Goal: Information Seeking & Learning: Learn about a topic

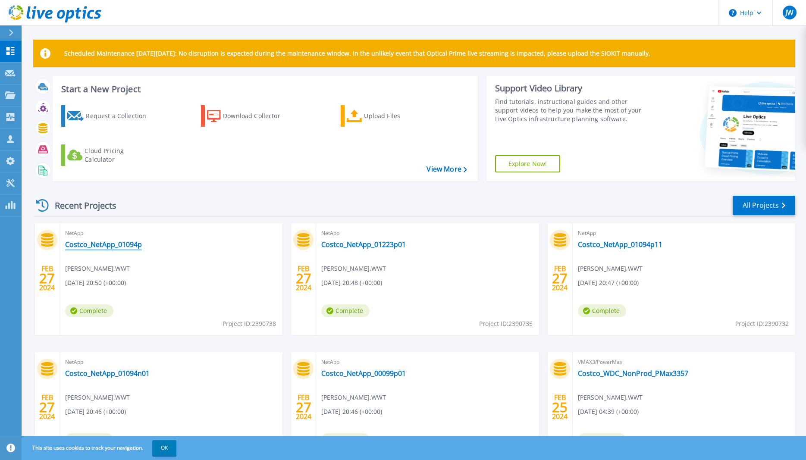
click at [110, 245] on link "Costco_NetApp_01094p" at bounding box center [103, 244] width 77 height 9
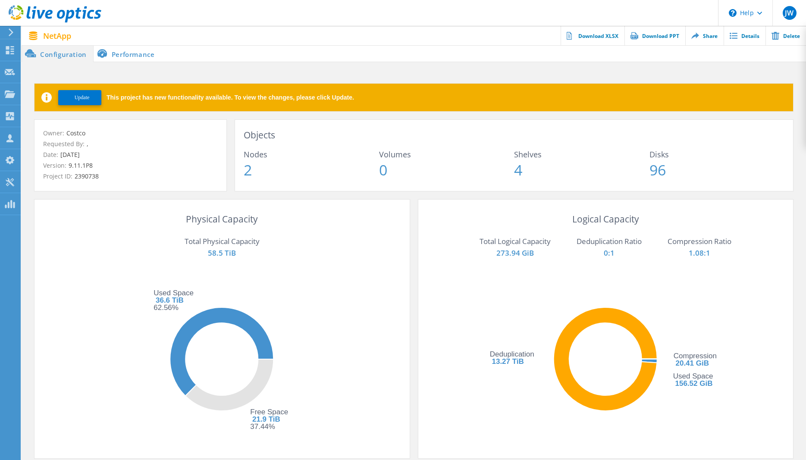
click at [84, 98] on span "Update" at bounding box center [82, 97] width 15 height 6
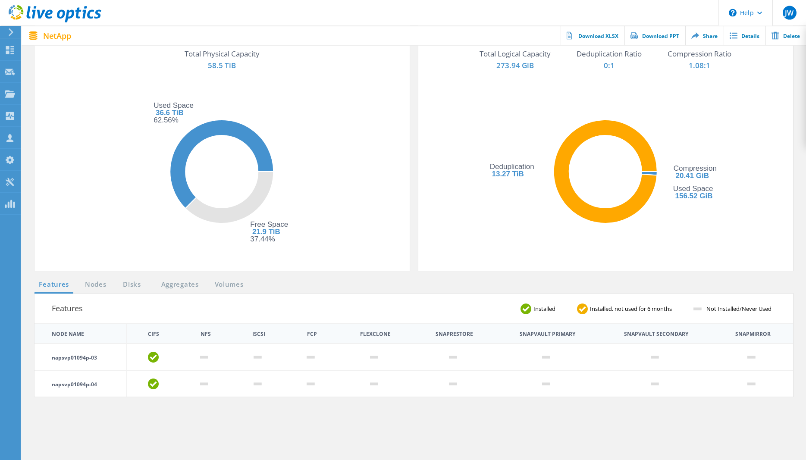
scroll to position [264, 0]
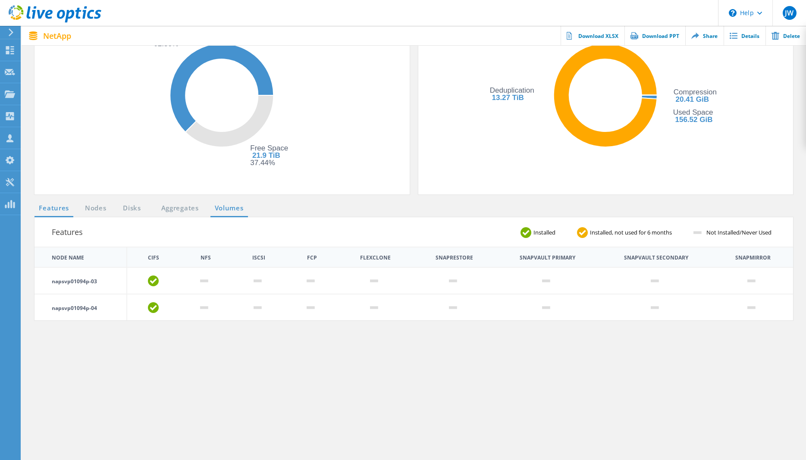
click at [230, 212] on link "Volumes" at bounding box center [230, 208] width 38 height 11
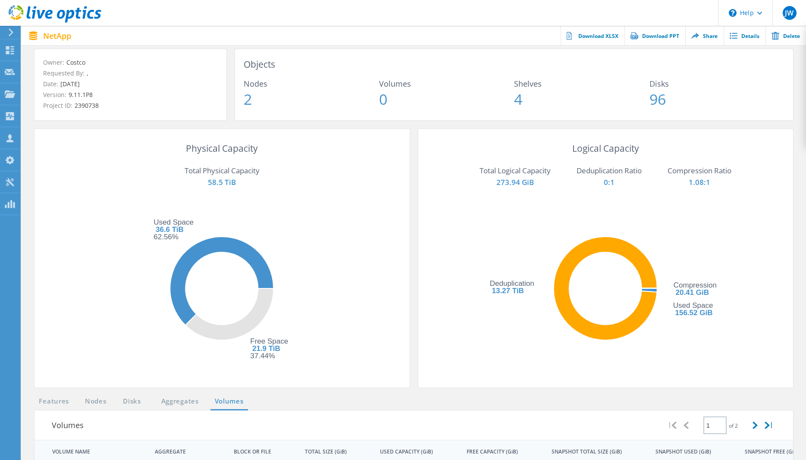
scroll to position [0, 0]
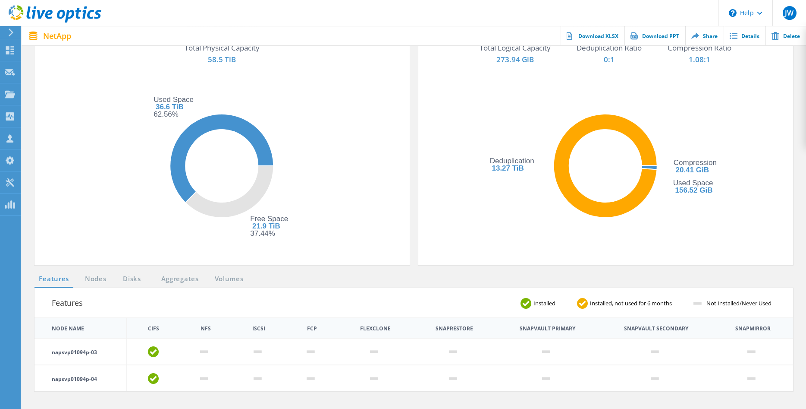
scroll to position [264, 0]
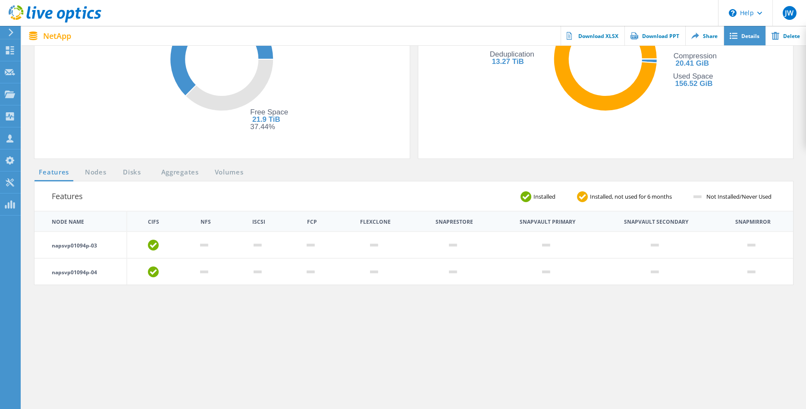
click at [744, 31] on link "Details" at bounding box center [745, 35] width 42 height 19
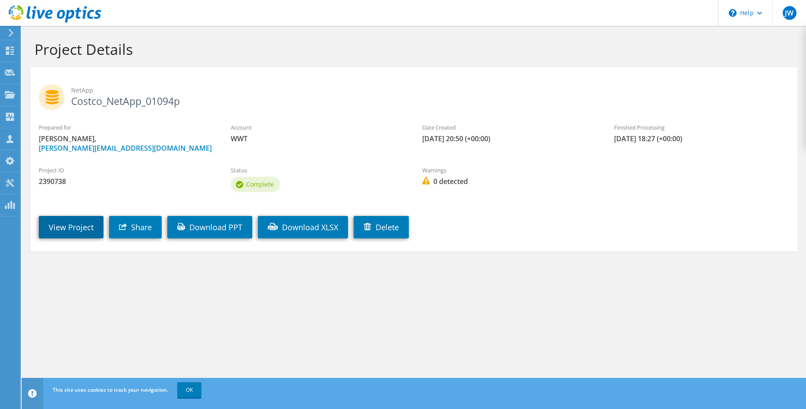
click at [81, 219] on link "View Project" at bounding box center [71, 227] width 65 height 22
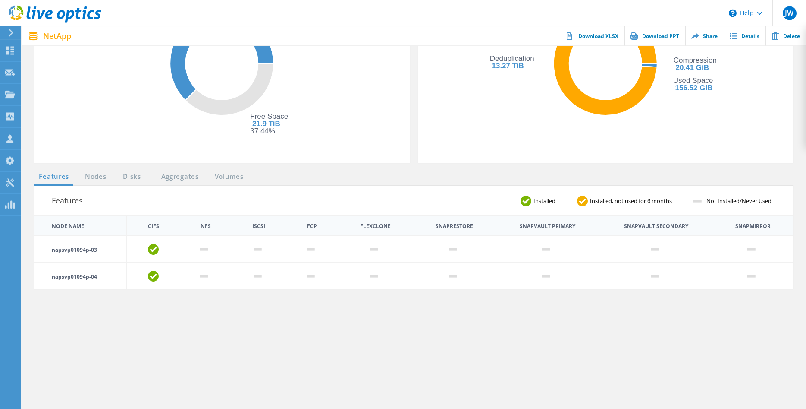
scroll to position [359, 0]
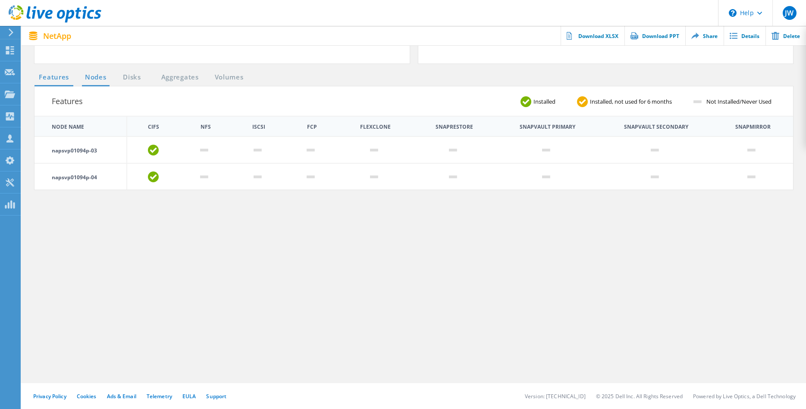
click at [88, 82] on link "Nodes" at bounding box center [96, 77] width 28 height 11
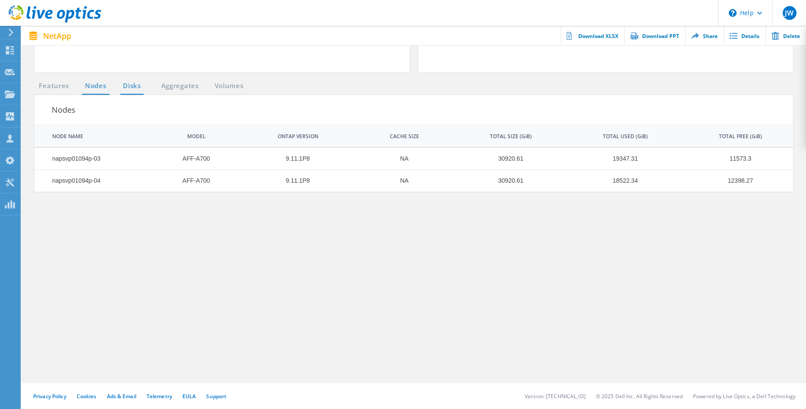
click at [135, 84] on link "Disks" at bounding box center [131, 86] width 23 height 11
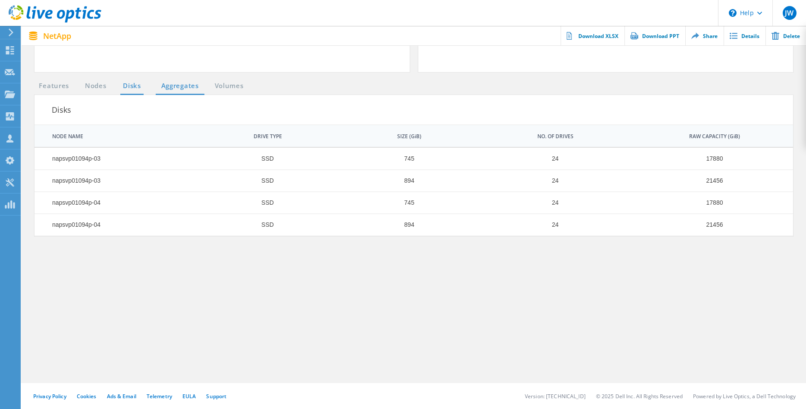
click at [185, 82] on link "Aggregates" at bounding box center [180, 86] width 49 height 11
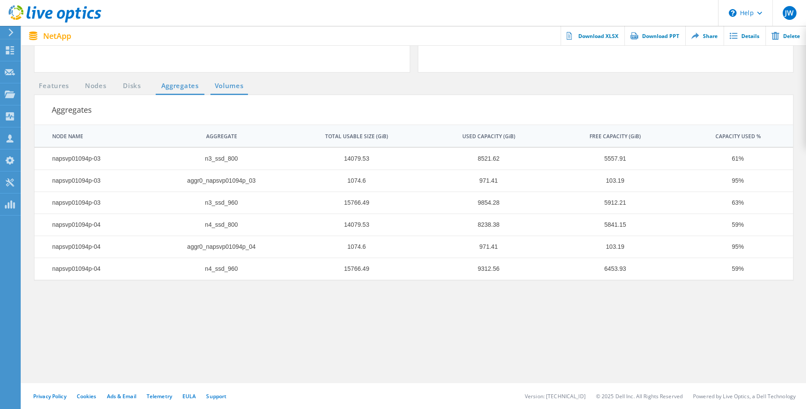
click at [230, 84] on link "Volumes" at bounding box center [230, 86] width 38 height 11
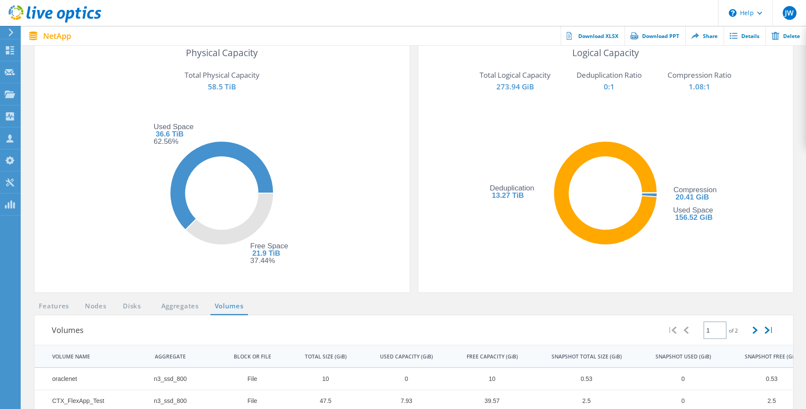
scroll to position [0, 0]
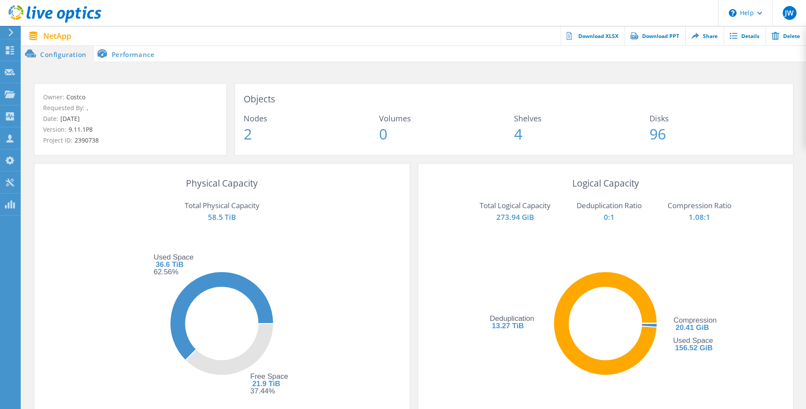
click at [138, 60] on li "Performance" at bounding box center [128, 53] width 68 height 17
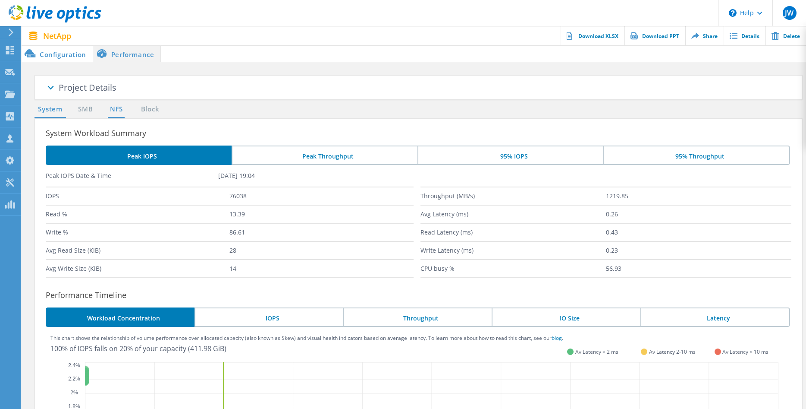
click at [117, 112] on link "NFS" at bounding box center [116, 109] width 17 height 11
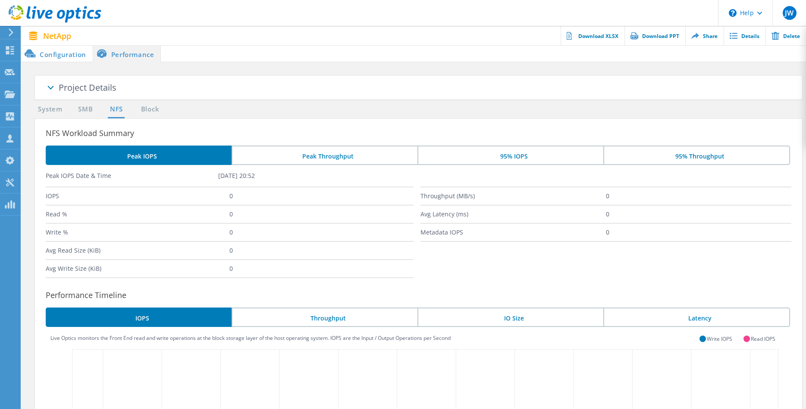
click at [132, 111] on ul "System SMB NFS Block" at bounding box center [99, 111] width 139 height 14
click at [151, 111] on link "Block" at bounding box center [150, 109] width 24 height 11
